Goal: Navigation & Orientation: Understand site structure

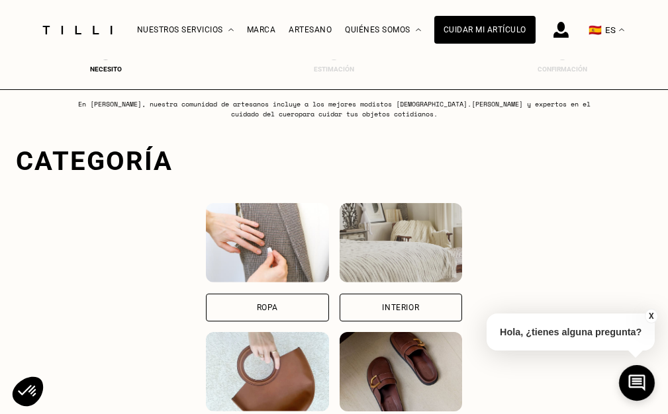
scroll to position [132, 0]
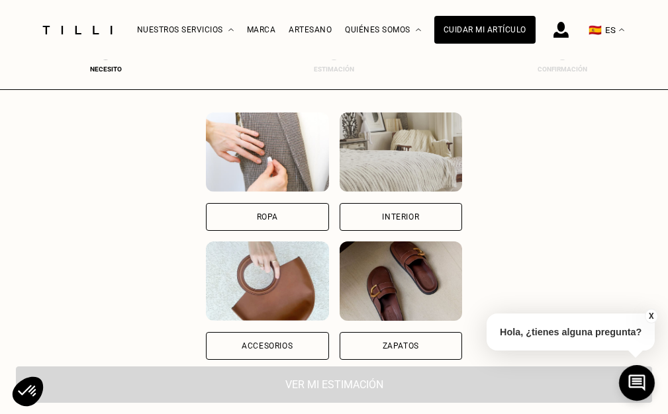
click at [287, 298] on img at bounding box center [267, 280] width 122 height 79
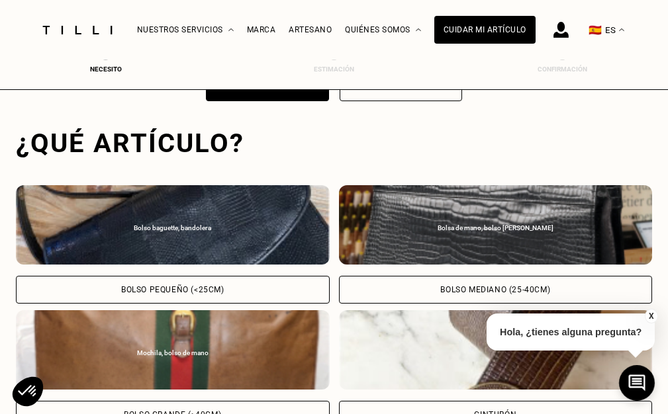
scroll to position [407, 5]
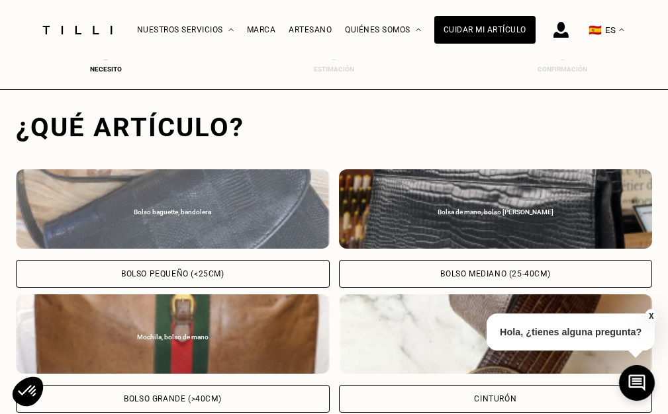
click at [158, 222] on div "Bolso baguette, bandolera" at bounding box center [173, 208] width 314 height 79
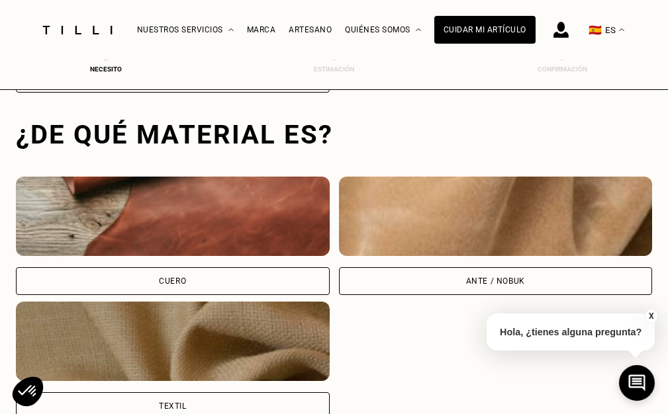
scroll to position [860, 5]
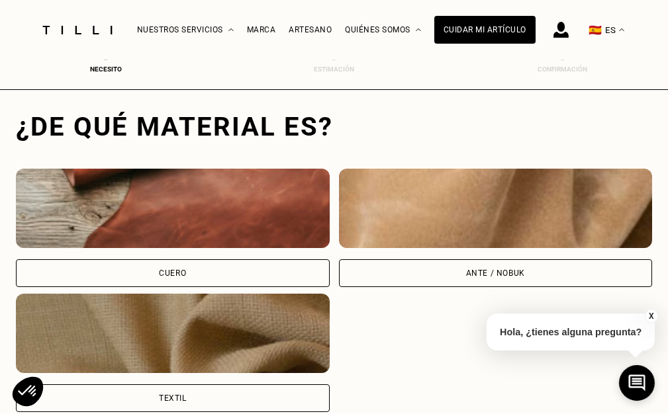
click at [158, 222] on img at bounding box center [173, 208] width 314 height 79
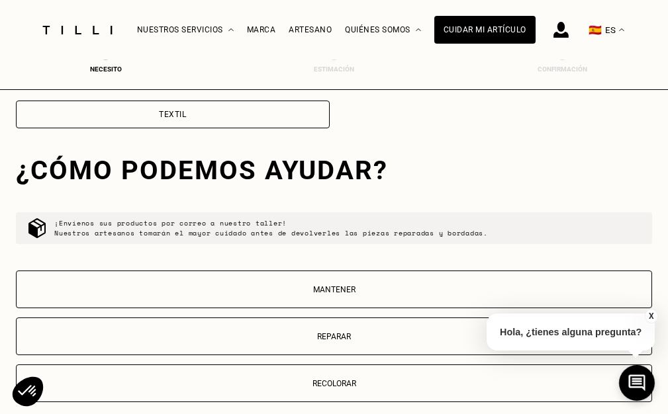
scroll to position [1188, 5]
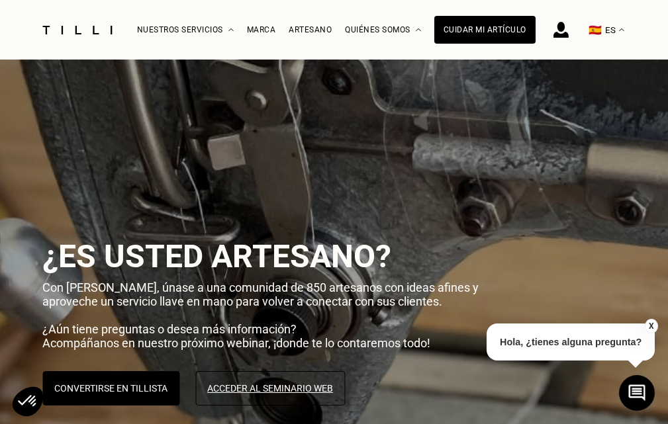
select select "FR"
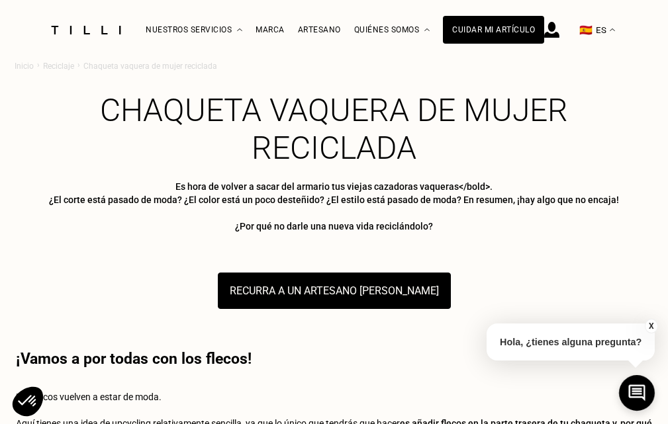
scroll to position [5003, 0]
